Goal: Task Accomplishment & Management: Manage account settings

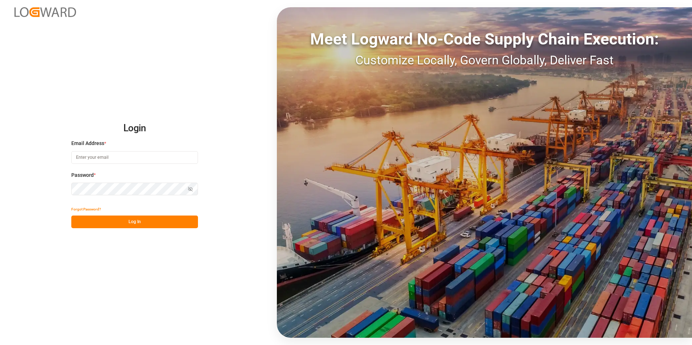
click at [139, 158] on input at bounding box center [134, 157] width 127 height 13
type input "[EMAIL_ADDRESS][DOMAIN_NAME]"
click at [137, 225] on button "Log In" at bounding box center [134, 222] width 127 height 13
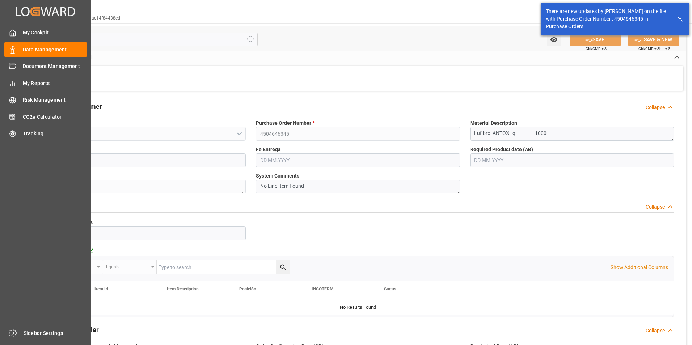
type input "1"
type input "[DATE]"
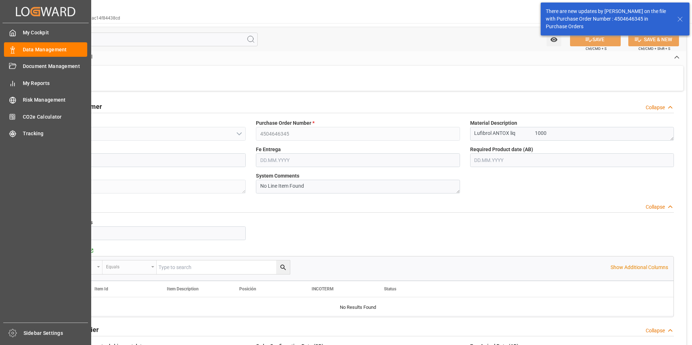
type input "[DATE]"
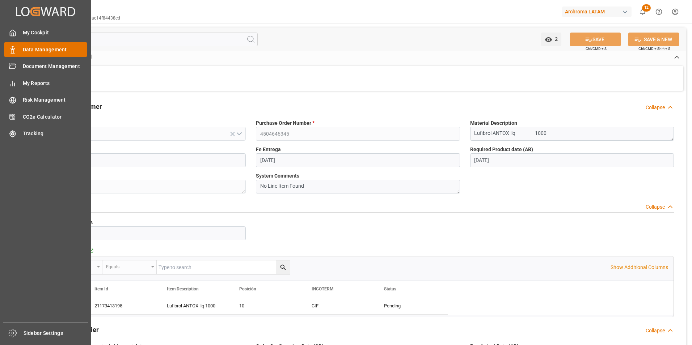
click at [33, 50] on span "Data Management" at bounding box center [55, 50] width 65 height 8
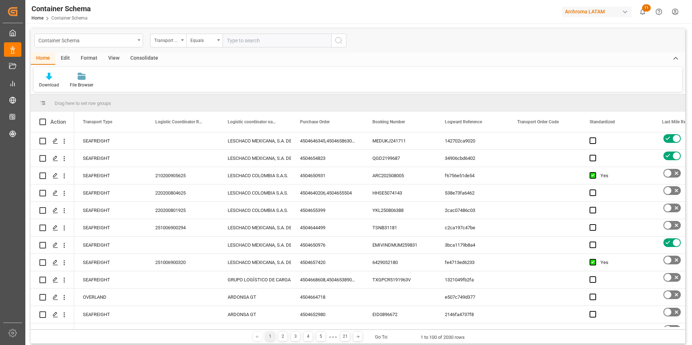
click at [128, 41] on div "Container Schema" at bounding box center [86, 39] width 97 height 9
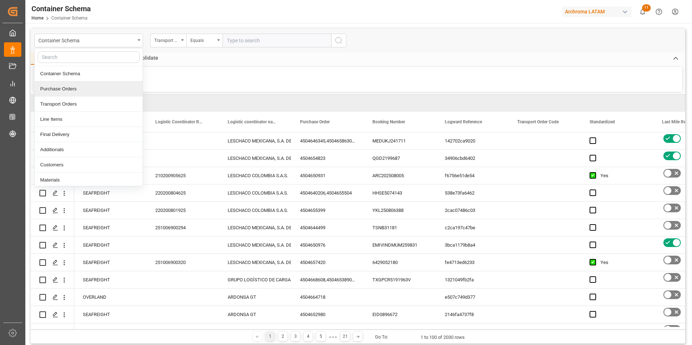
click at [96, 91] on div "Purchase Orders" at bounding box center [89, 88] width 108 height 15
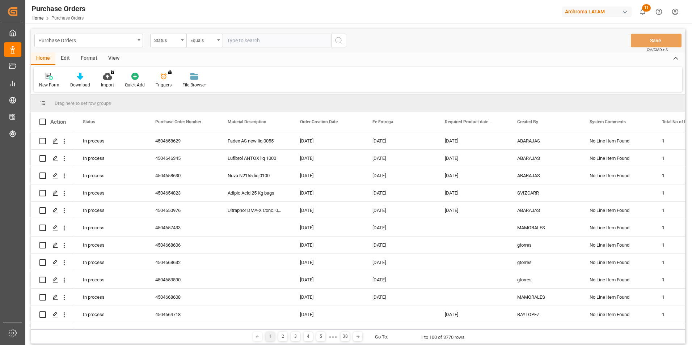
click at [179, 42] on div "Status" at bounding box center [168, 41] width 36 height 14
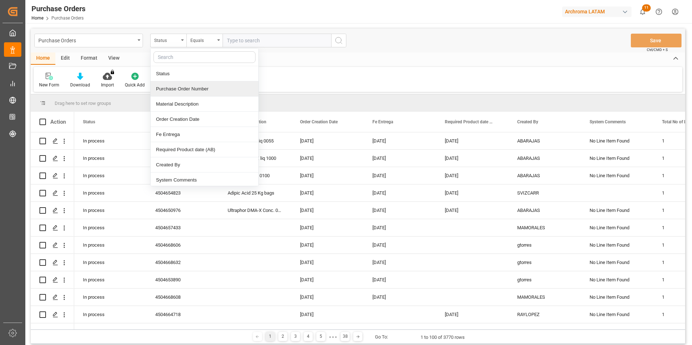
click at [185, 88] on div "Purchase Order Number" at bounding box center [205, 88] width 108 height 15
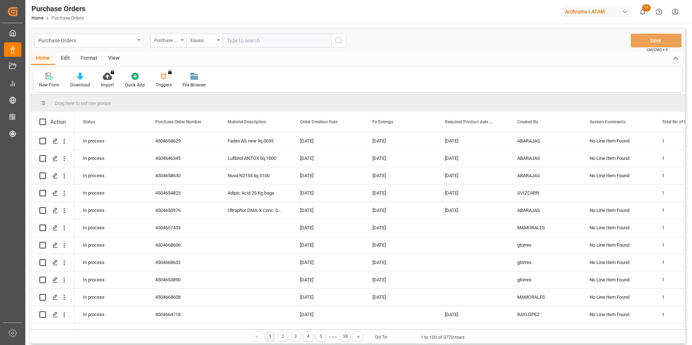
click at [245, 43] on input "text" at bounding box center [277, 41] width 109 height 14
paste input "4504643855"
type input "4504643855"
click at [342, 40] on icon "search button" at bounding box center [338, 40] width 9 height 9
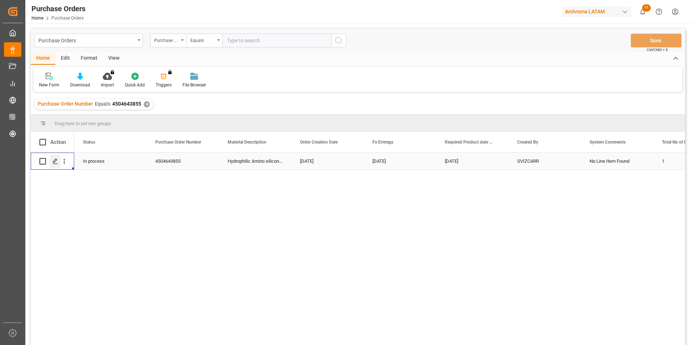
click at [55, 163] on icon "Press SPACE to select this row." at bounding box center [55, 161] width 6 height 6
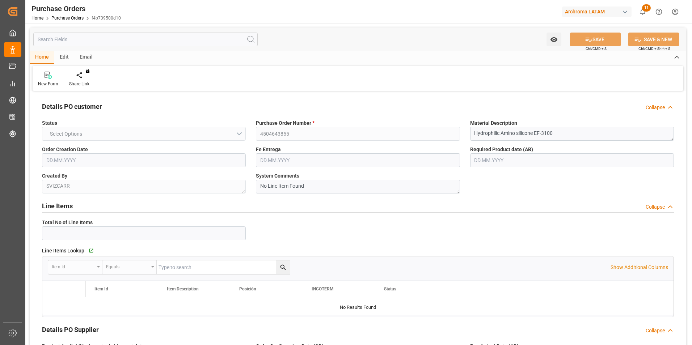
type input "1"
type input "[DATE]"
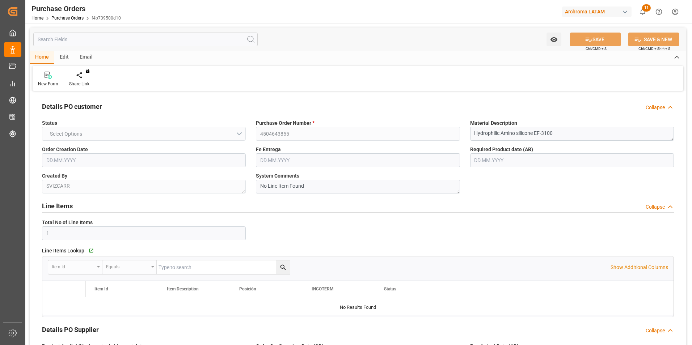
type input "[DATE]"
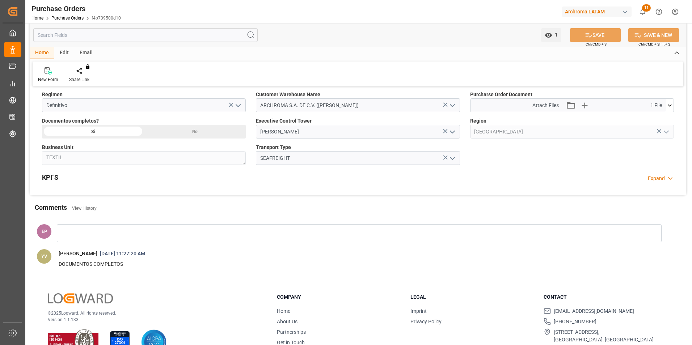
scroll to position [485, 0]
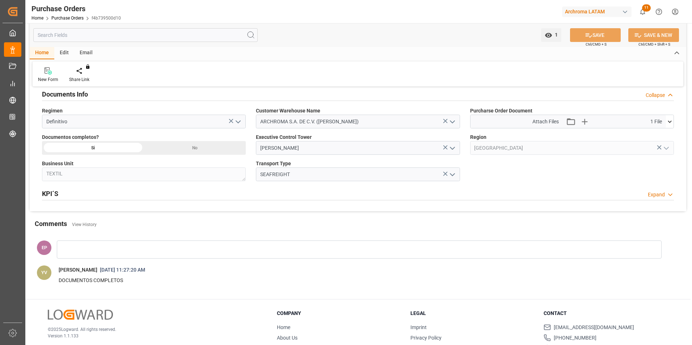
click at [659, 123] on span "1 File" at bounding box center [656, 122] width 12 height 8
click at [668, 119] on icon at bounding box center [670, 122] width 8 height 8
click at [510, 135] on div "清关文件4504643855.pdf" at bounding box center [571, 135] width 195 height 8
click at [651, 138] on icon at bounding box center [651, 135] width 6 height 6
click at [651, 136] on icon at bounding box center [651, 135] width 6 height 6
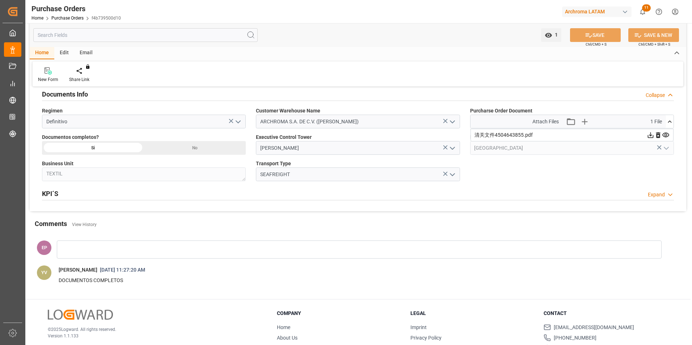
click at [665, 134] on icon at bounding box center [665, 135] width 7 height 5
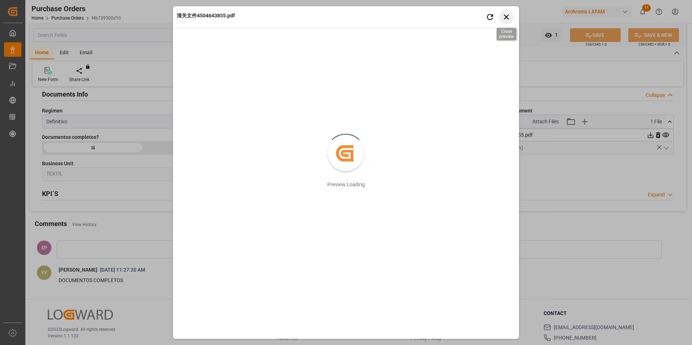
click at [505, 20] on icon "button" at bounding box center [506, 16] width 9 height 9
